Goal: Find specific page/section: Find specific page/section

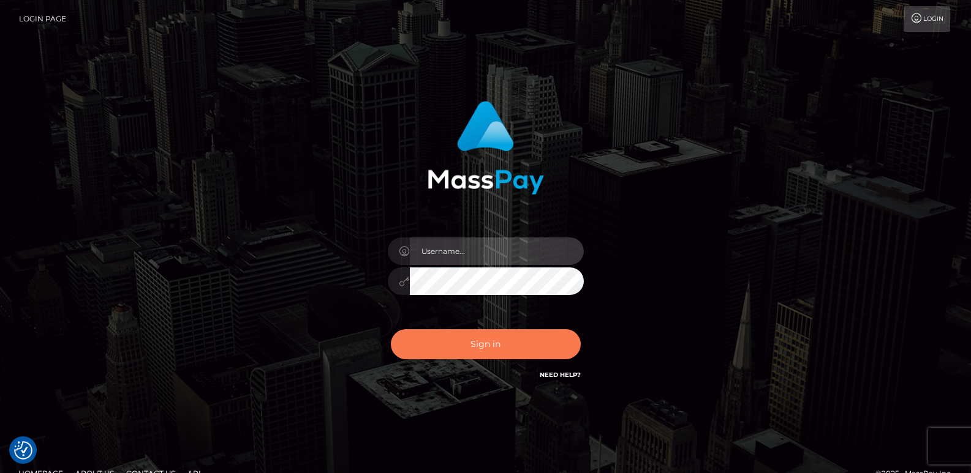
type input "ts2.es"
click at [466, 336] on button "Sign in" at bounding box center [486, 345] width 190 height 30
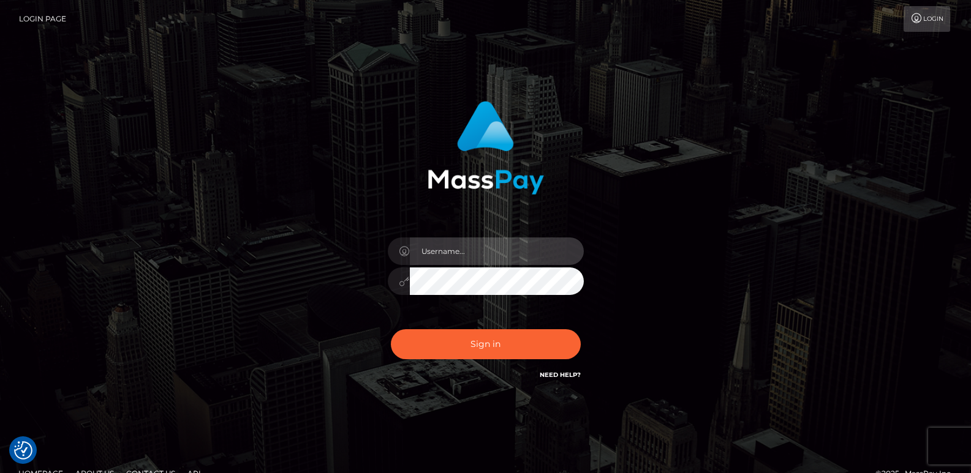
type input "[DOMAIN_NAME]"
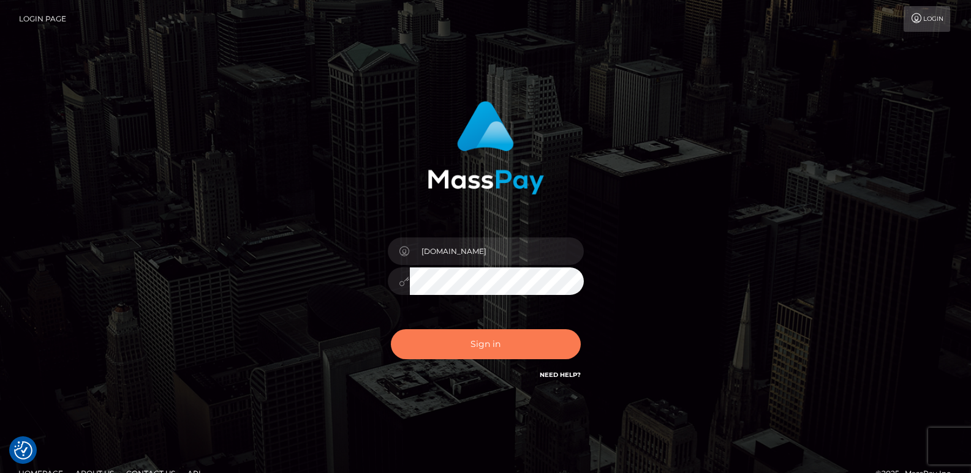
click at [466, 336] on button "Sign in" at bounding box center [486, 345] width 190 height 30
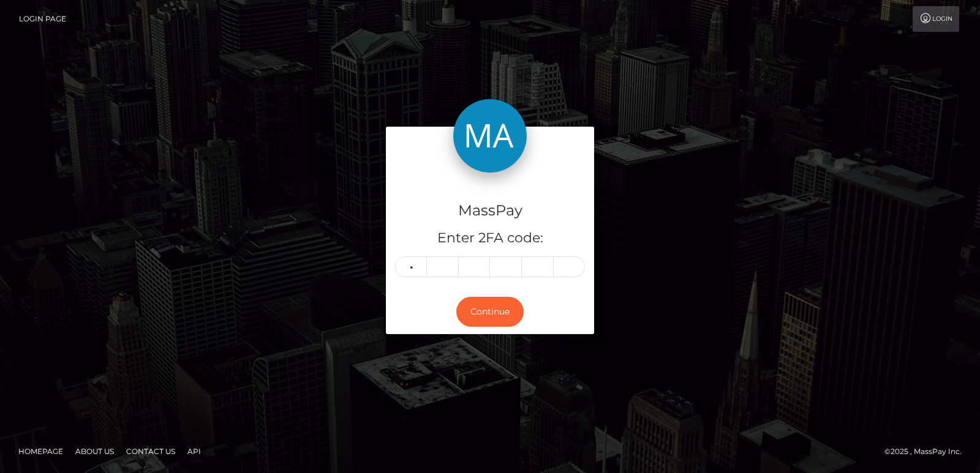
type input "1"
type input "3"
type input "7"
type input "3"
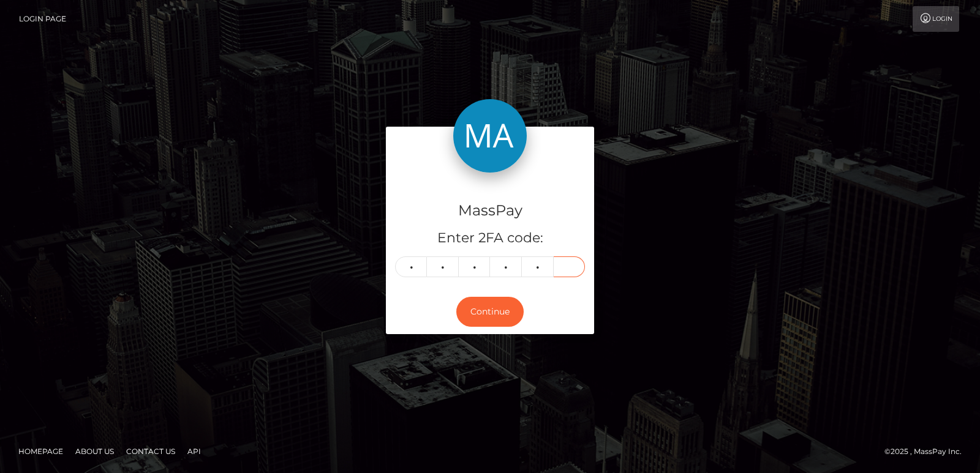
type input "2"
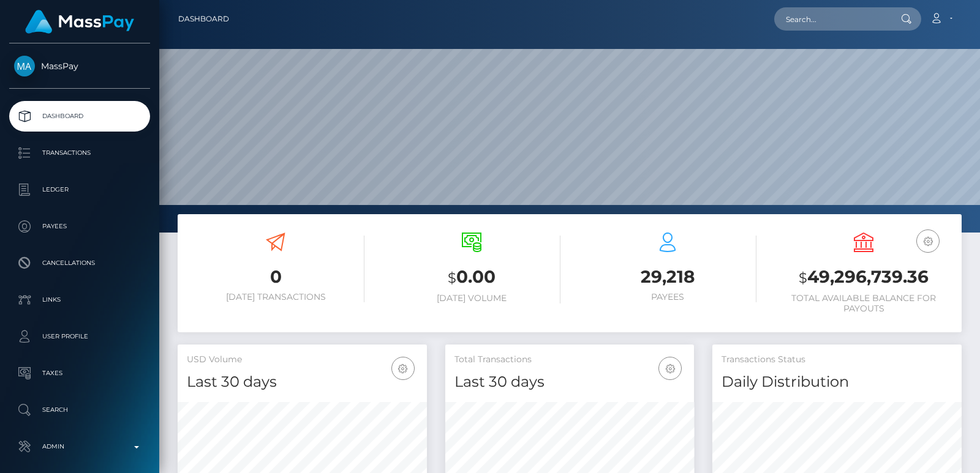
scroll to position [217, 249]
click at [813, 12] on input "text" at bounding box center [831, 18] width 115 height 23
paste input "[EMAIL_ADDRESS][DOMAIN_NAME]"
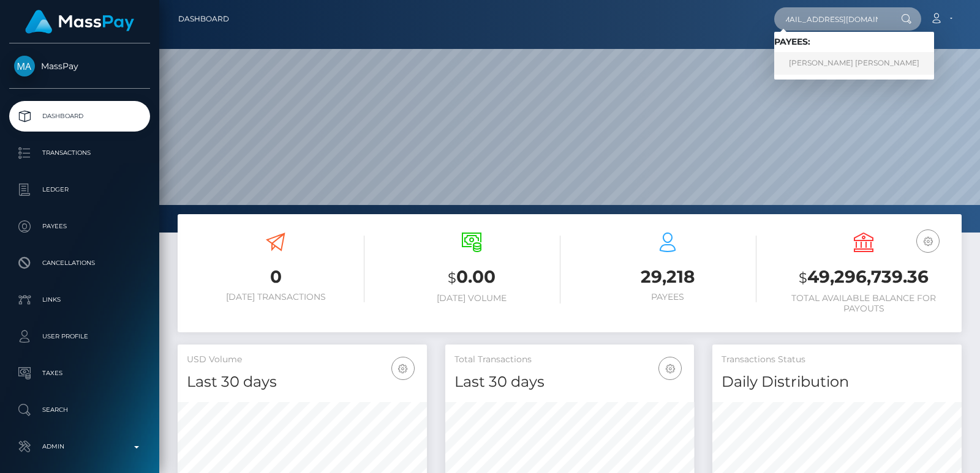
type input "[EMAIL_ADDRESS][DOMAIN_NAME]"
click at [815, 61] on link "HARPER YNEZ WARREN" at bounding box center [854, 63] width 160 height 23
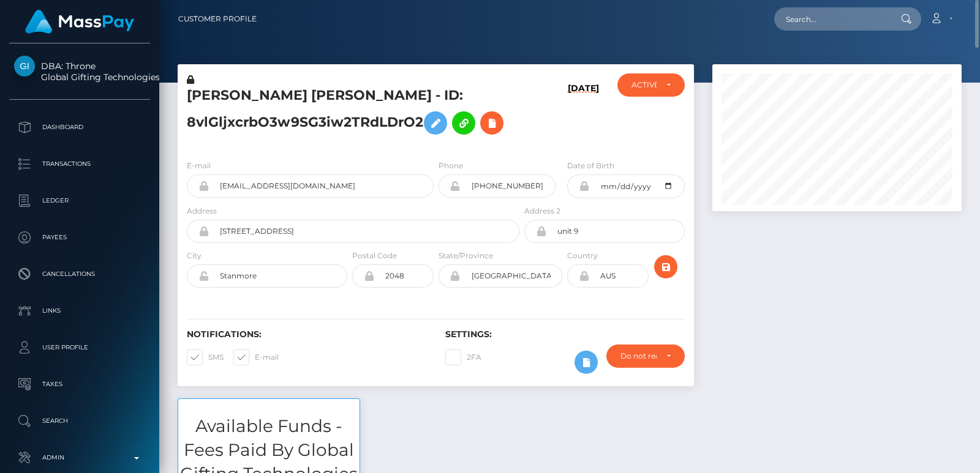
click at [236, 94] on h5 "HARPER YNEZ WARREN - ID: 8vlGljxcrbO3w9SG3iw2TRdLDrO2" at bounding box center [350, 113] width 326 height 55
copy h5 "HARPER"
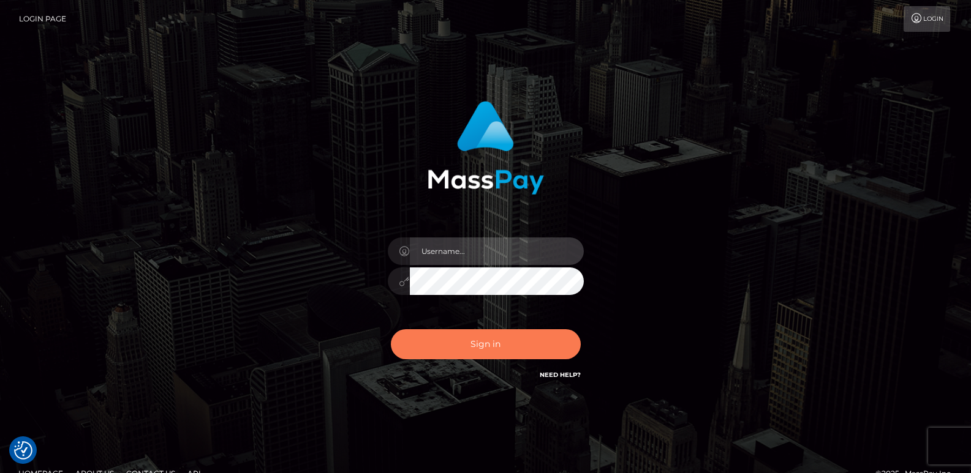
type input "[DOMAIN_NAME]"
click at [492, 341] on button "Sign in" at bounding box center [486, 345] width 190 height 30
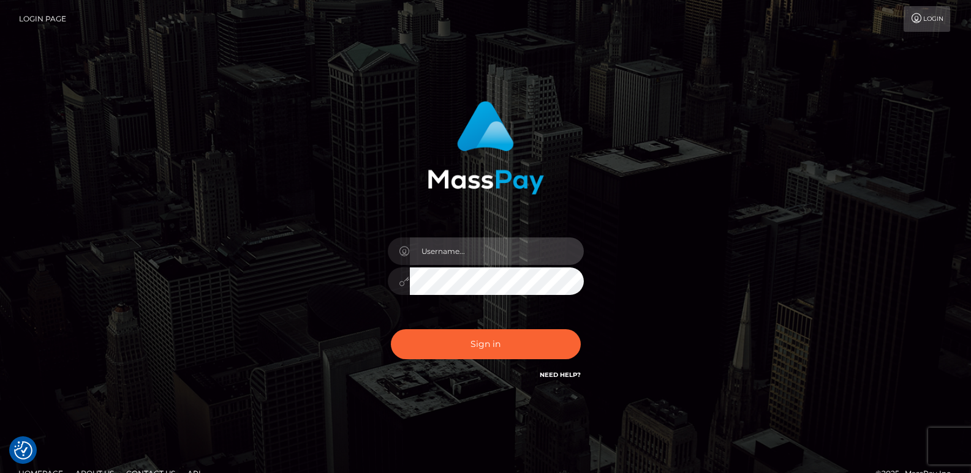
type input "[DOMAIN_NAME]"
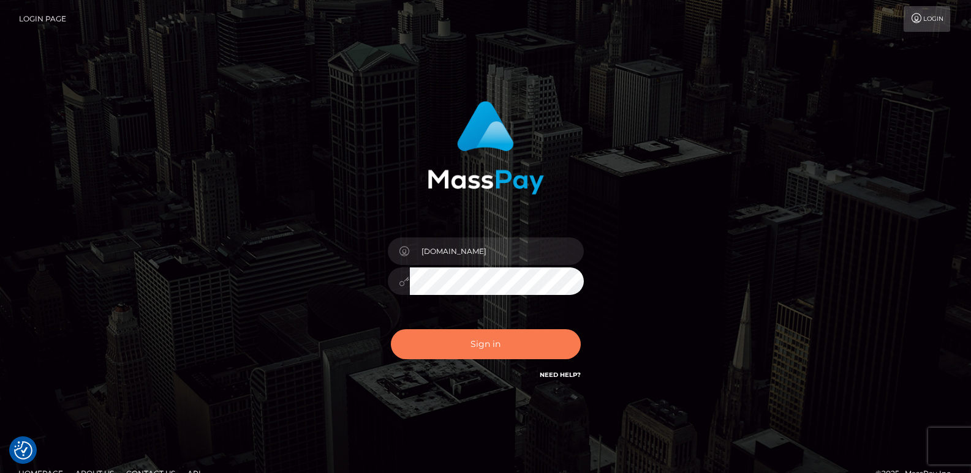
click at [492, 341] on button "Sign in" at bounding box center [486, 345] width 190 height 30
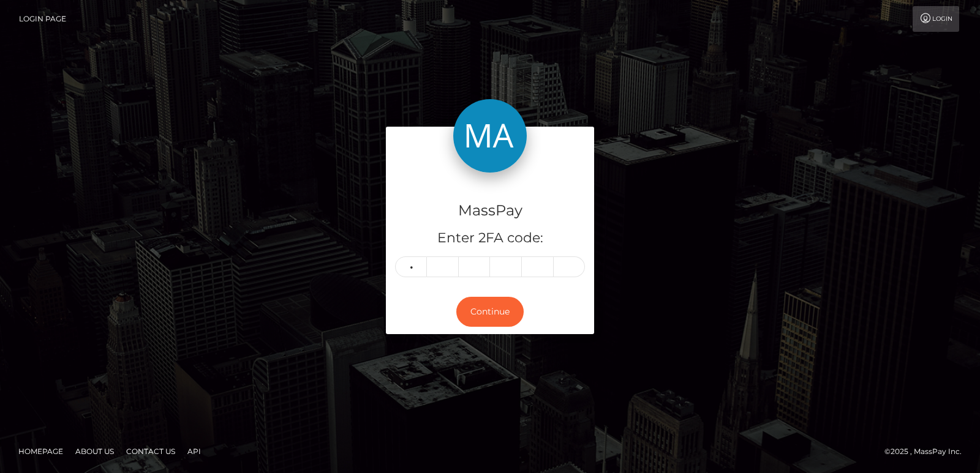
type input "1"
type input "8"
type input "3"
type input "2"
type input "8"
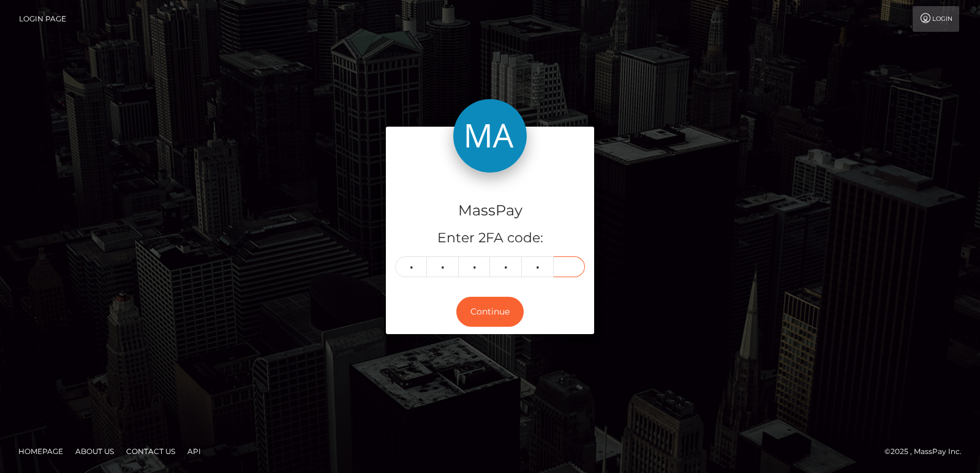
type input "6"
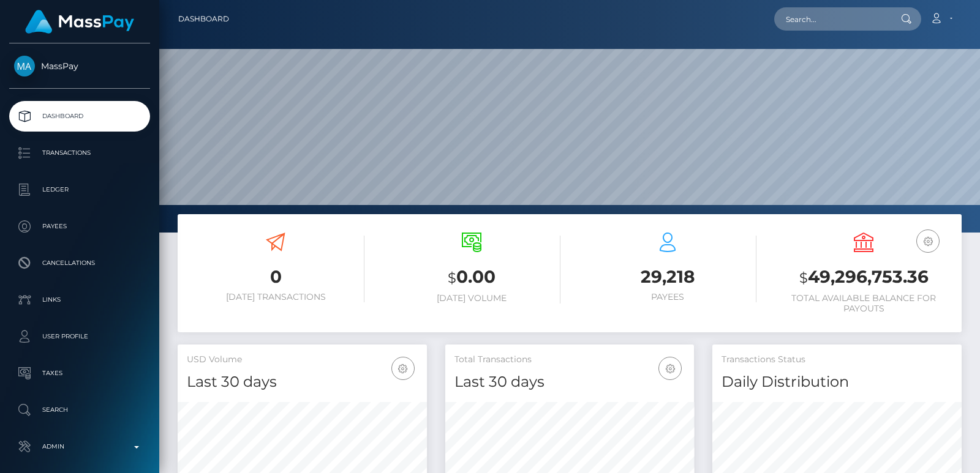
scroll to position [217, 249]
click at [820, 31] on div "Loading... Loading... Account Edit Profile Logout" at bounding box center [600, 19] width 722 height 26
click at [797, 17] on input "text" at bounding box center [831, 18] width 115 height 23
paste input "highclassshy@gmail.com"
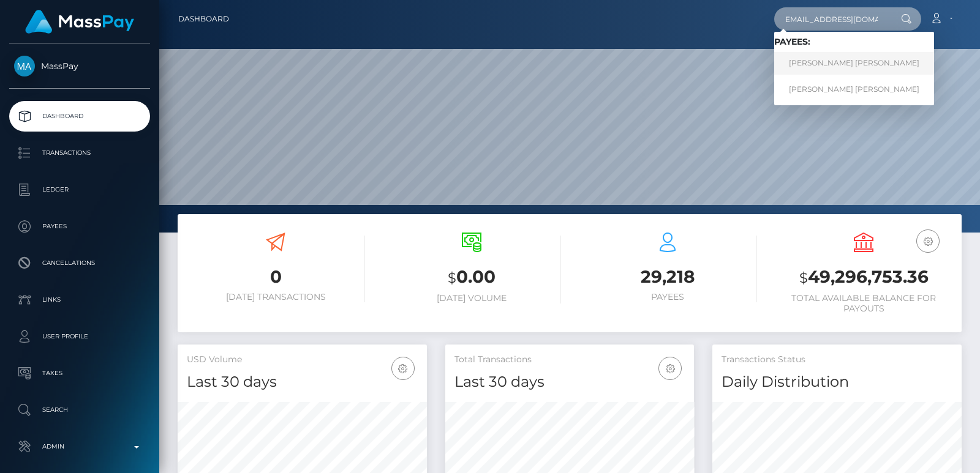
type input "highclassshy@gmail.com"
click at [828, 59] on link "CHANAY SONJA PORTER" at bounding box center [854, 63] width 160 height 23
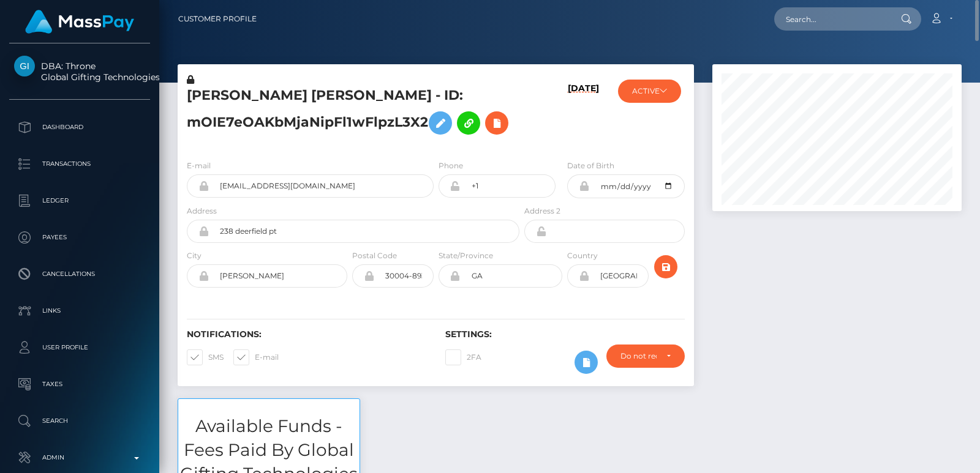
click at [224, 105] on h5 "CHANAY SONJA PORTER - ID: mOIE7eOAKbMjaNipFl1wFlpzL3X2" at bounding box center [350, 113] width 326 height 55
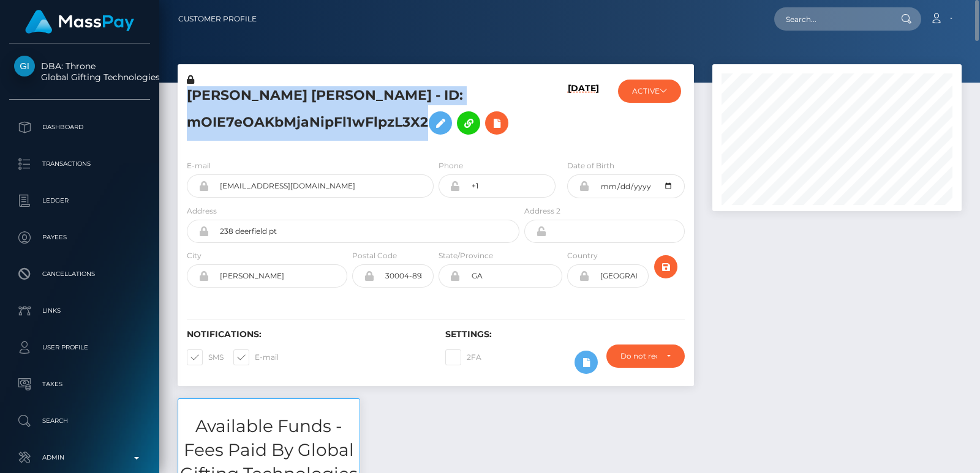
click at [224, 105] on h5 "CHANAY SONJA PORTER - ID: mOIE7eOAKbMjaNipFl1wFlpzL3X2" at bounding box center [350, 113] width 326 height 55
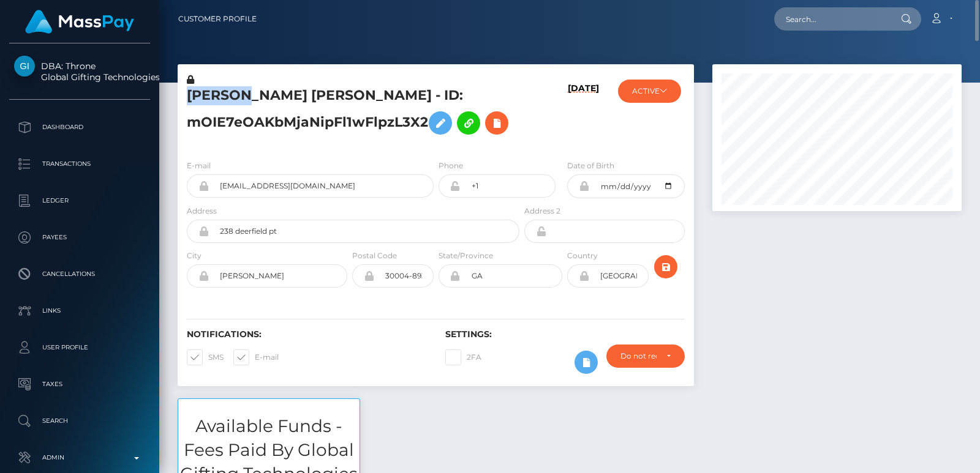
click at [224, 105] on h5 "CHANAY SONJA PORTER - ID: mOIE7eOAKbMjaNipFl1wFlpzL3X2" at bounding box center [350, 113] width 326 height 55
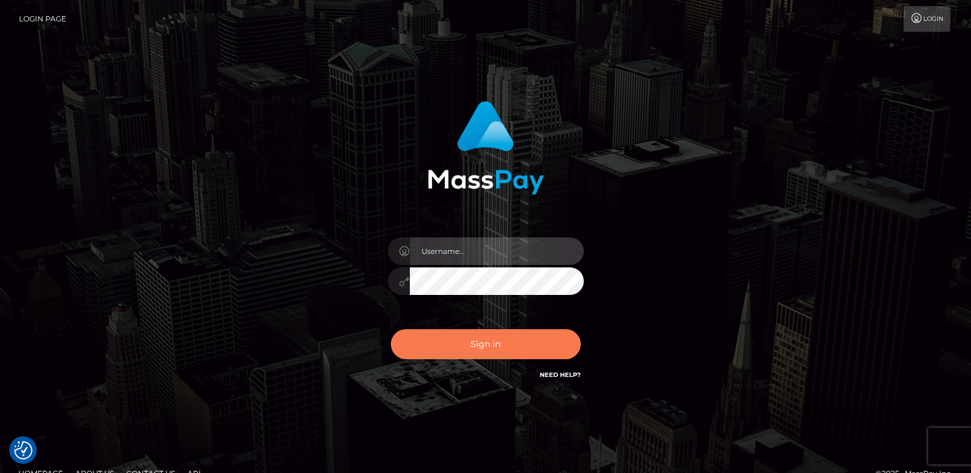
type input "[DOMAIN_NAME]"
click at [437, 339] on button "Sign in" at bounding box center [486, 345] width 190 height 30
type input "[DOMAIN_NAME]"
click at [451, 346] on button "Sign in" at bounding box center [486, 345] width 190 height 30
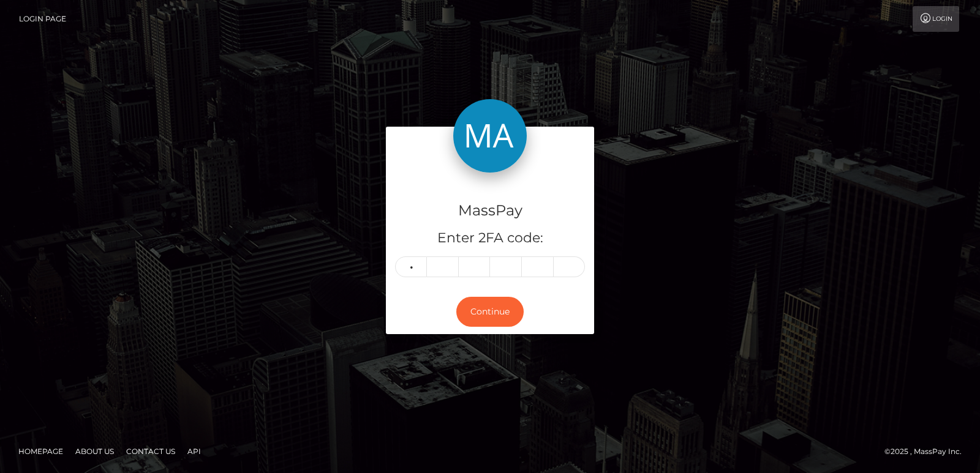
type input "8"
type input "0"
type input "1"
type input "5"
type input "0"
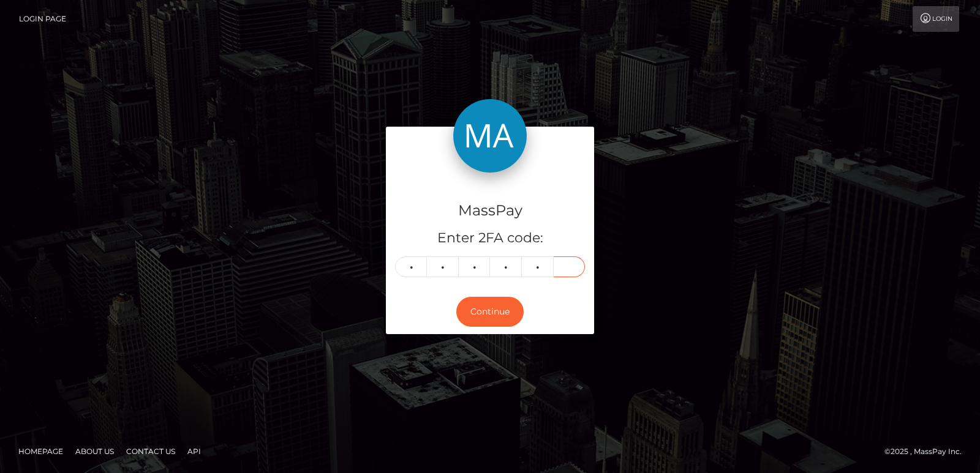
type input "8"
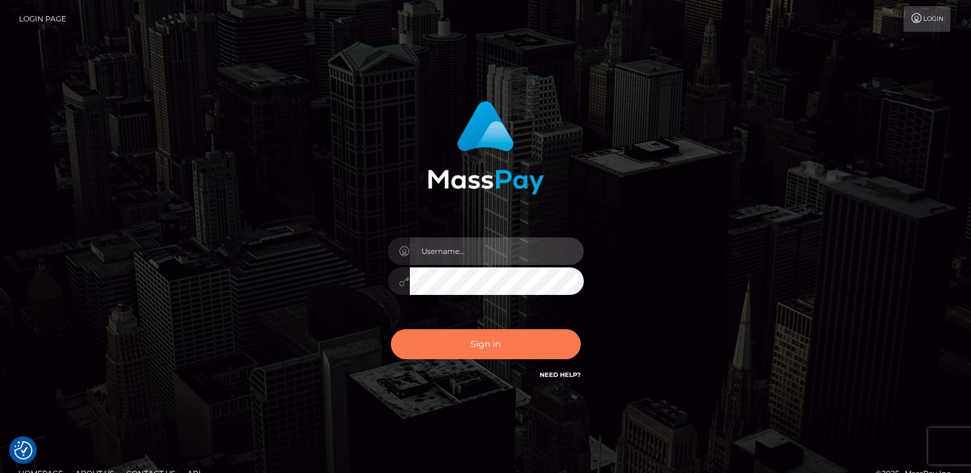
type input "[DOMAIN_NAME]"
click at [474, 350] on button "Sign in" at bounding box center [486, 345] width 190 height 30
type input "[DOMAIN_NAME]"
click at [474, 342] on button "Sign in" at bounding box center [486, 345] width 190 height 30
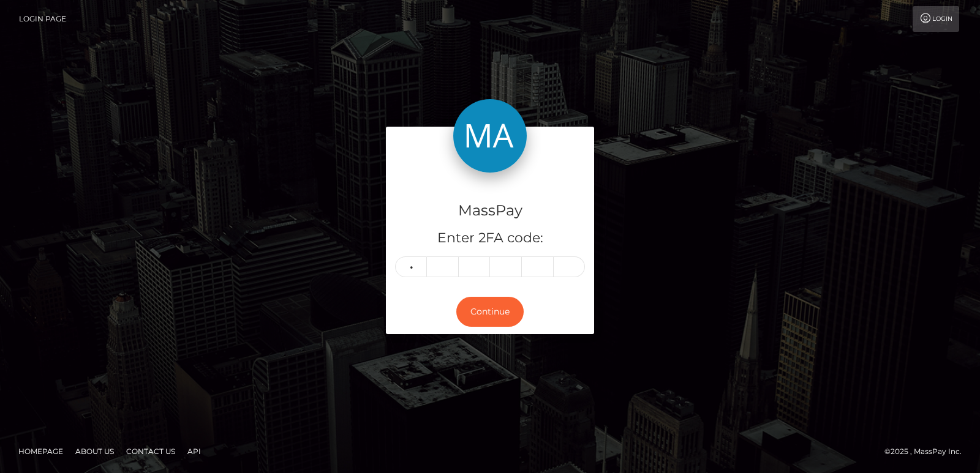
type input "0"
type input "5"
type input "9"
type input "5"
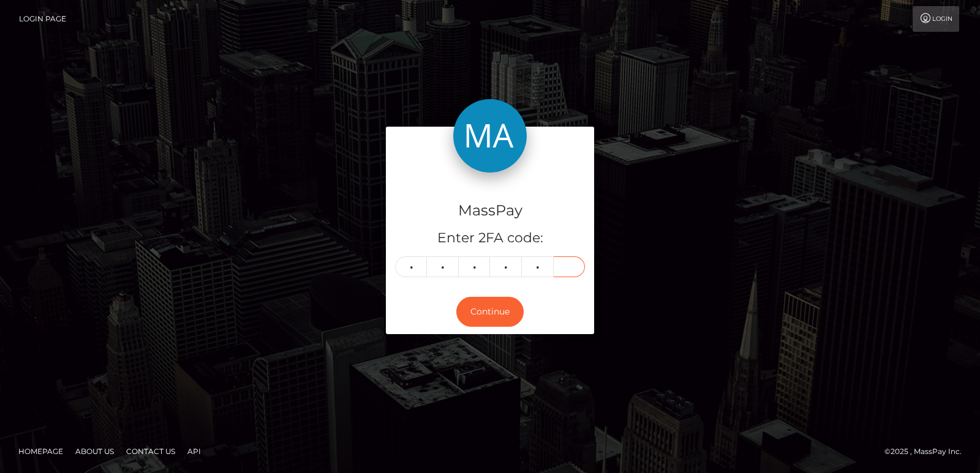
type input "9"
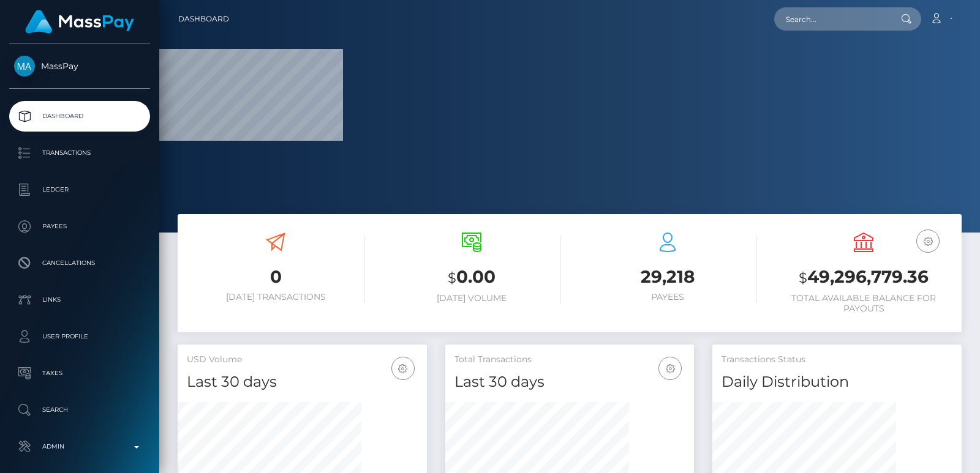
scroll to position [217, 249]
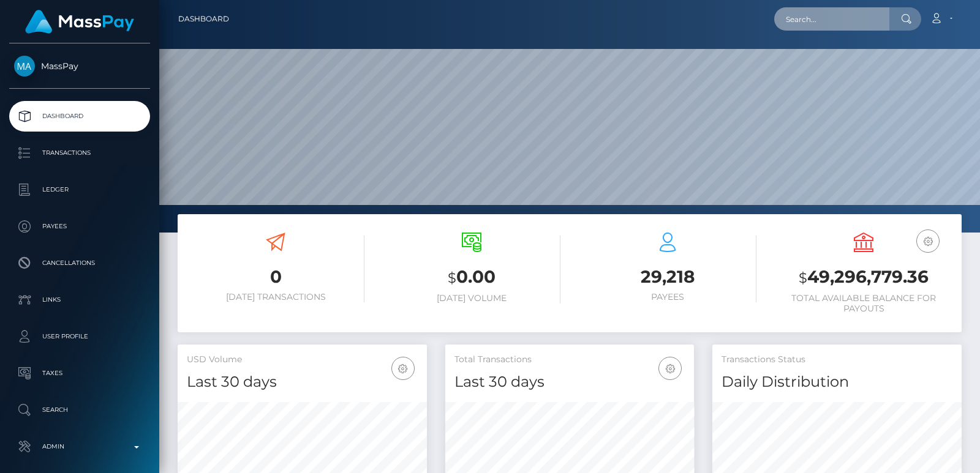
click at [809, 21] on input "text" at bounding box center [831, 18] width 115 height 23
paste input "tootiefooty1@gmail.com"
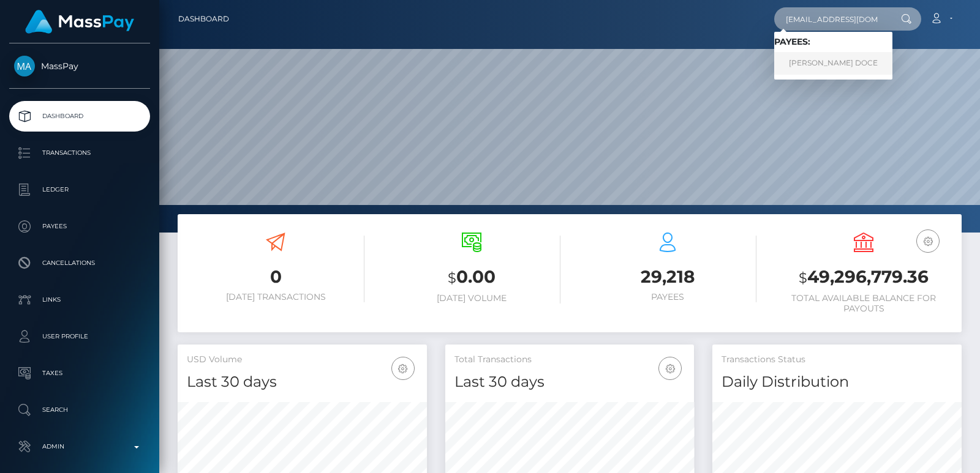
type input "tootiefooty1@gmail.com"
click at [820, 61] on link "MICAHBLANCA LOPEZ DOCE" at bounding box center [833, 63] width 118 height 23
